Goal: Register for event/course

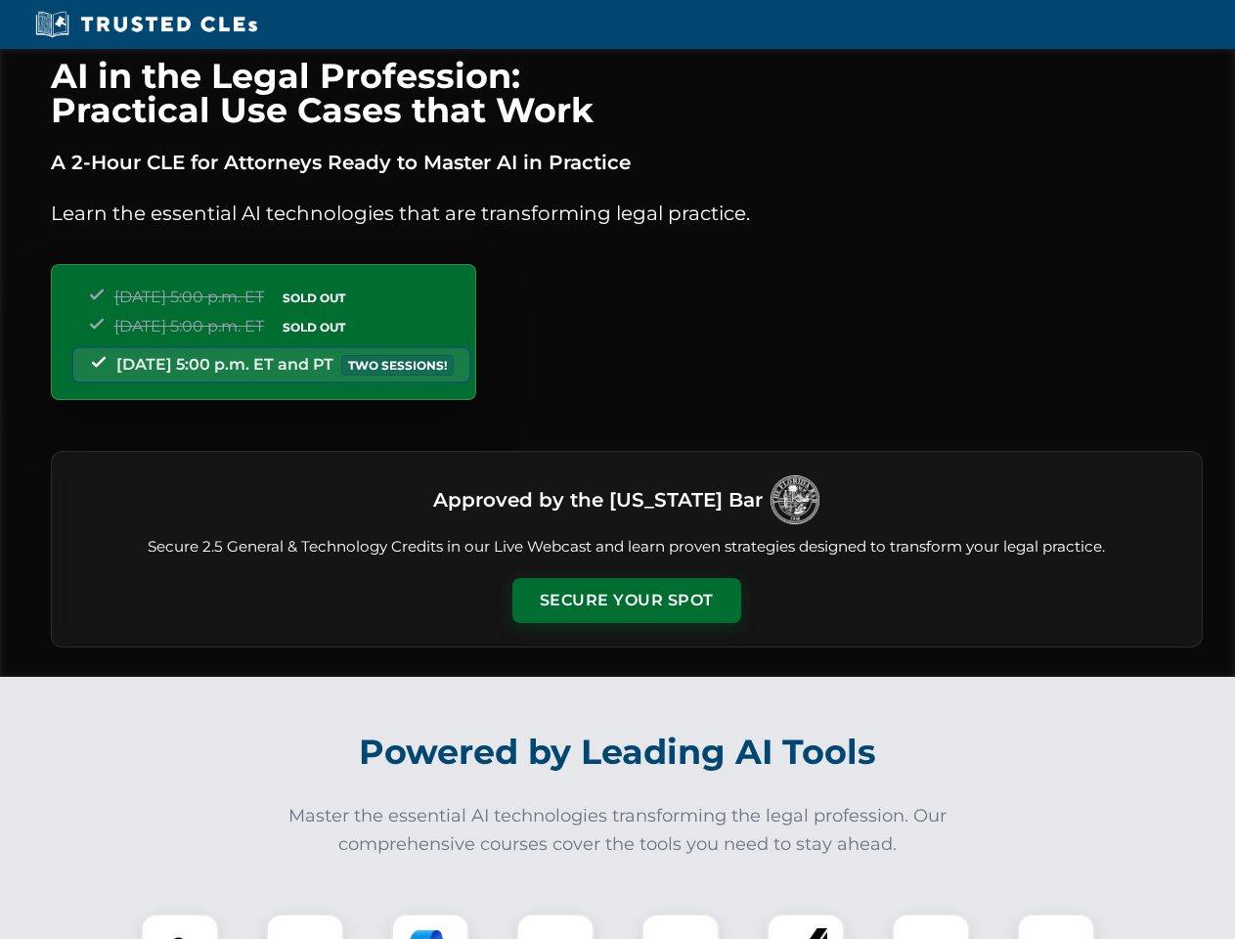
click at [626, 600] on button "Secure Your Spot" at bounding box center [626, 600] width 229 height 45
click at [180, 926] on img at bounding box center [180, 952] width 57 height 57
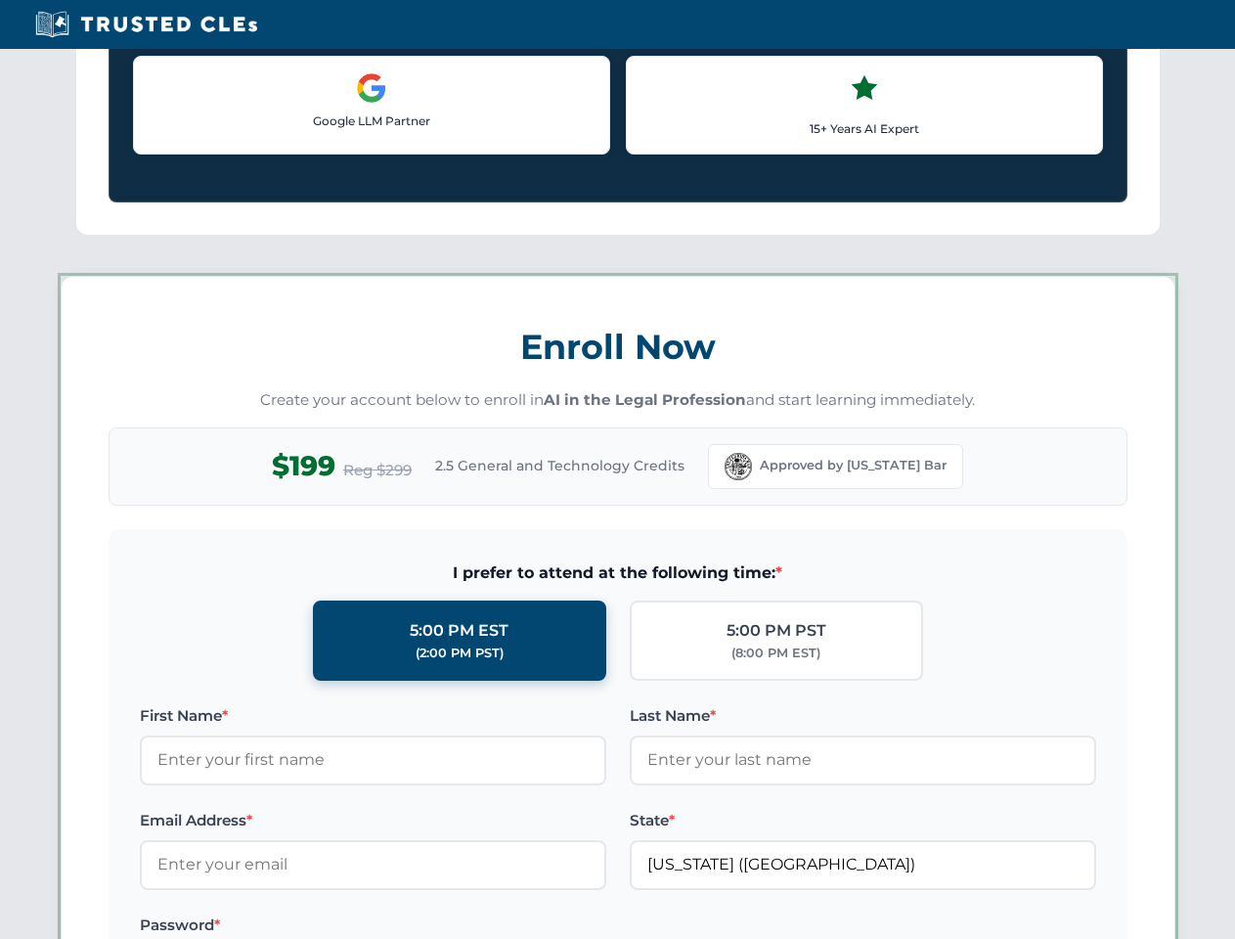
click at [430, 926] on label "Password *" at bounding box center [373, 924] width 466 height 23
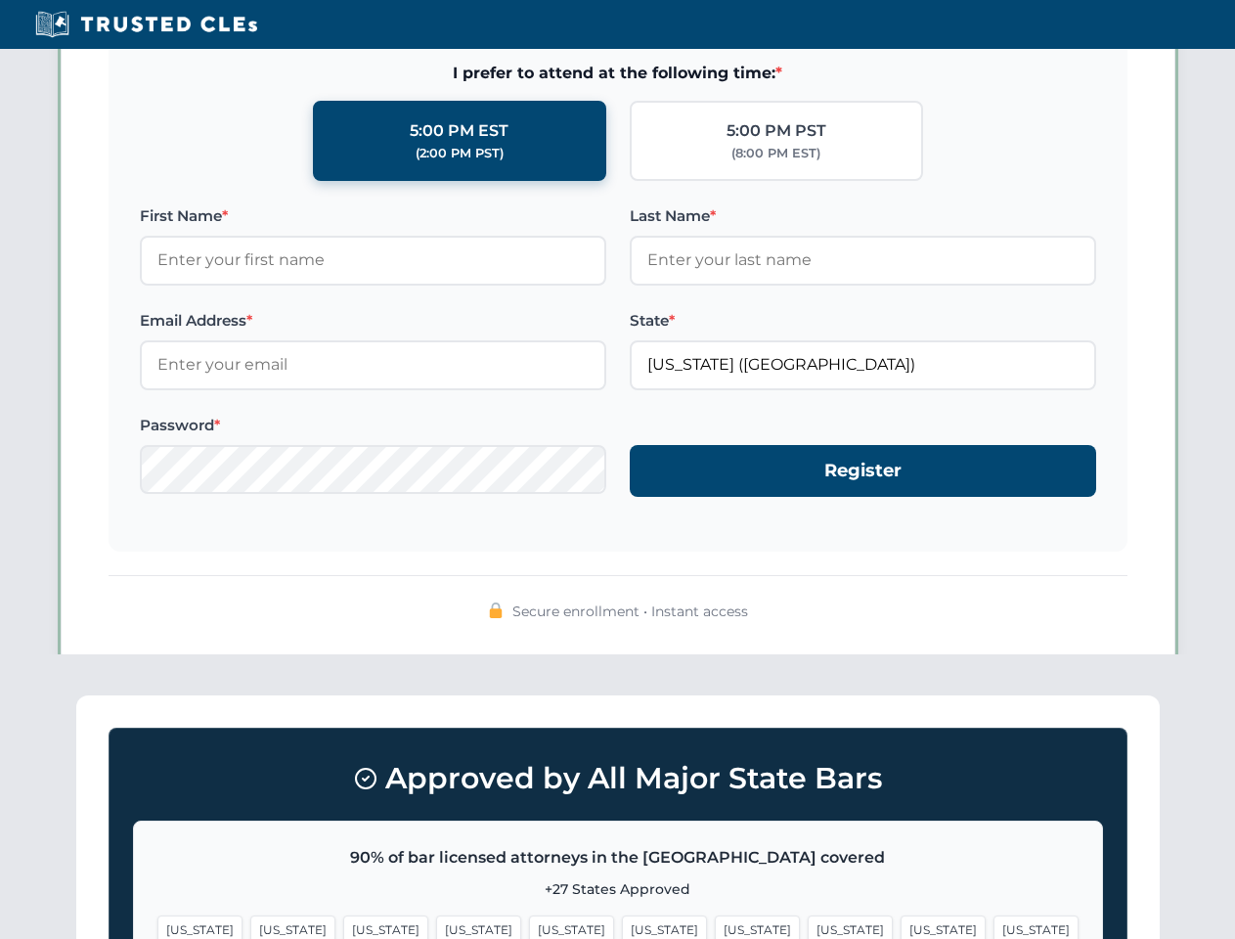
click at [901, 926] on span "[US_STATE]" at bounding box center [943, 929] width 85 height 28
